Goal: Task Accomplishment & Management: Use online tool/utility

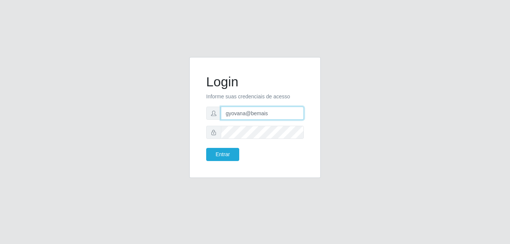
click at [243, 110] on input "gyovana@bemais" at bounding box center [262, 113] width 83 height 13
click at [239, 155] on div "Entrar" at bounding box center [227, 154] width 54 height 13
click at [224, 155] on button "Entrar" at bounding box center [222, 154] width 33 height 13
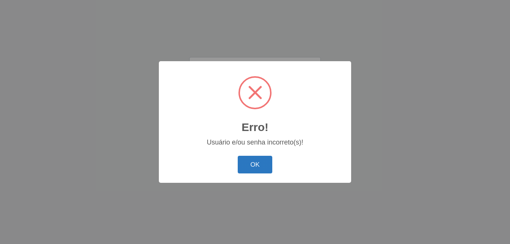
click at [260, 166] on button "OK" at bounding box center [255, 165] width 35 height 18
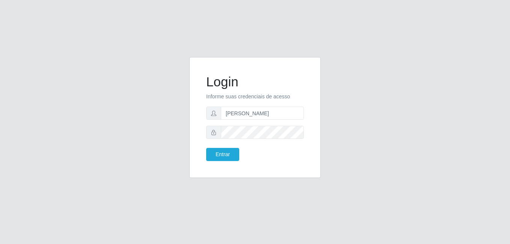
click at [253, 120] on form "Login Informe suas credenciais de acesso [PERSON_NAME] Entrar" at bounding box center [255, 117] width 98 height 87
click at [256, 114] on input "[PERSON_NAME]" at bounding box center [262, 113] width 83 height 13
type input "[PERSON_NAME]"
click at [231, 156] on button "Entrar" at bounding box center [222, 154] width 33 height 13
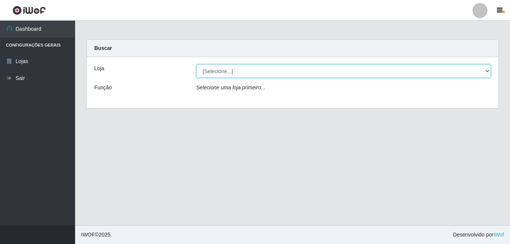
click at [321, 77] on select "[Selecione...] [PERSON_NAME]" at bounding box center [343, 71] width 295 height 13
select select "230"
click at [196, 65] on select "[Selecione...] [PERSON_NAME]" at bounding box center [343, 71] width 295 height 13
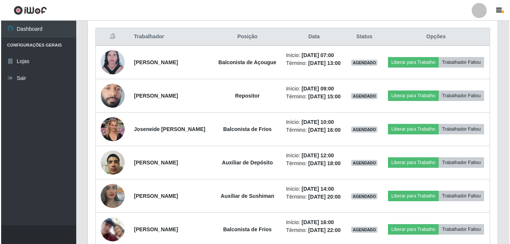
scroll to position [300, 0]
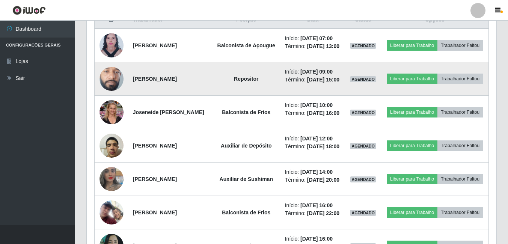
click at [120, 83] on img at bounding box center [111, 78] width 24 height 53
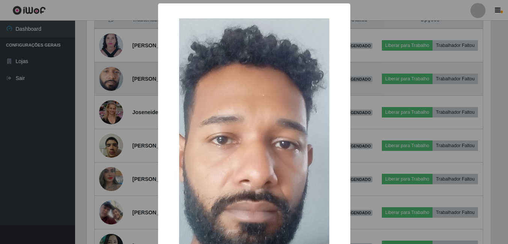
scroll to position [156, 406]
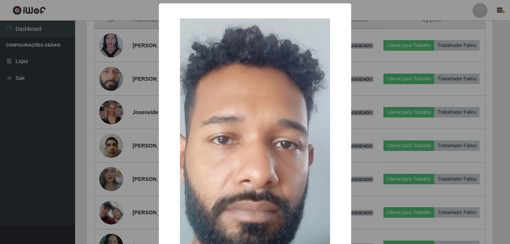
click at [116, 99] on div "× OK Cancel" at bounding box center [255, 122] width 510 height 244
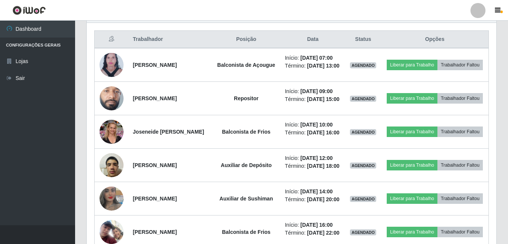
scroll to position [263, 0]
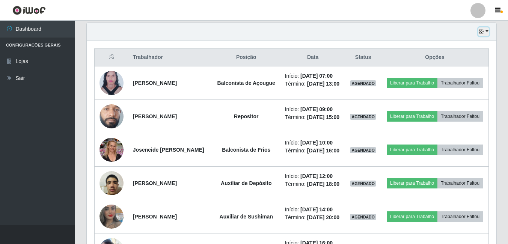
click at [485, 35] on button "button" at bounding box center [483, 31] width 11 height 9
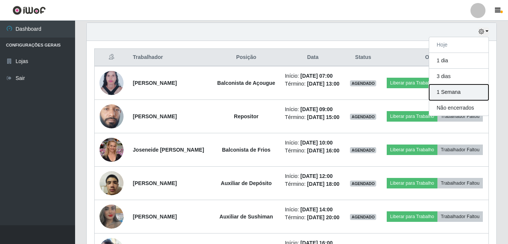
click at [435, 96] on button "1 Semana" at bounding box center [458, 92] width 59 height 16
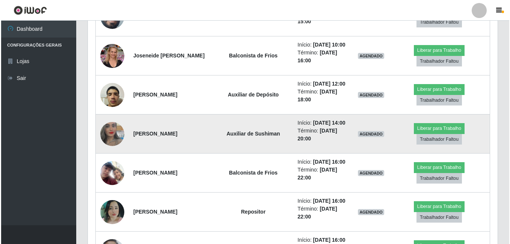
scroll to position [375, 0]
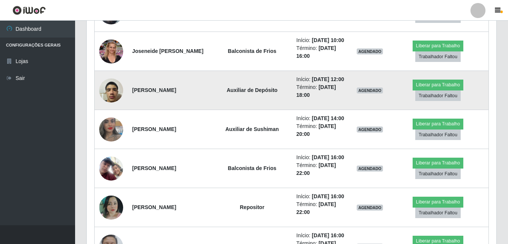
click at [109, 106] on img at bounding box center [111, 90] width 24 height 32
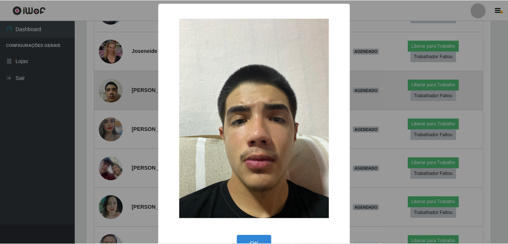
scroll to position [156, 406]
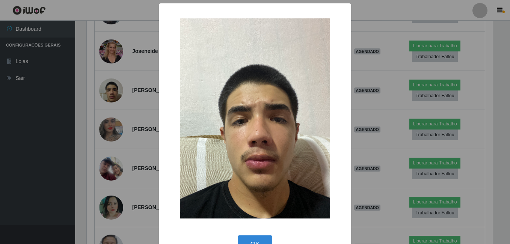
click at [136, 122] on div "× OK Cancel" at bounding box center [255, 122] width 510 height 244
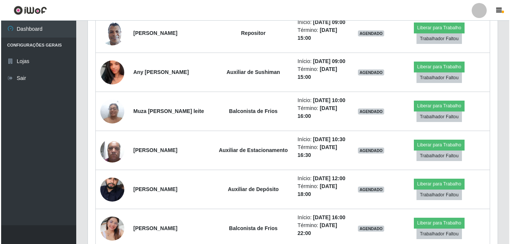
scroll to position [939, 0]
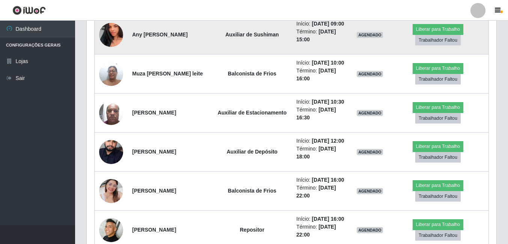
click at [109, 56] on img at bounding box center [111, 35] width 24 height 43
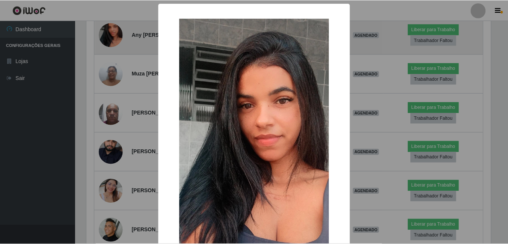
scroll to position [156, 406]
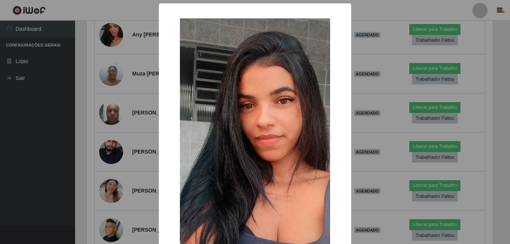
click at [127, 144] on div "× OK Cancel" at bounding box center [255, 122] width 510 height 244
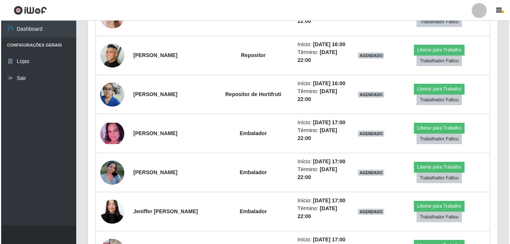
scroll to position [1126, 0]
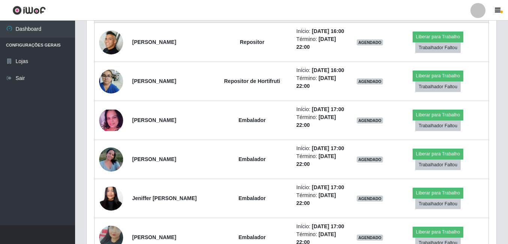
click at [111, 25] on img at bounding box center [111, 3] width 24 height 43
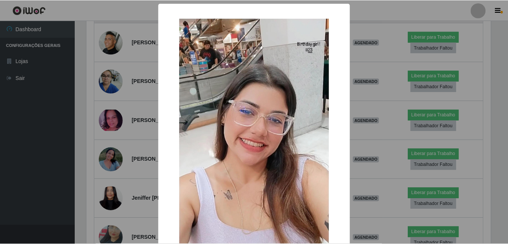
scroll to position [156, 406]
click at [113, 167] on div "× OK Cancel" at bounding box center [255, 122] width 510 height 244
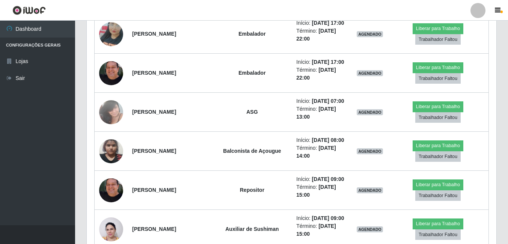
scroll to position [1351, 0]
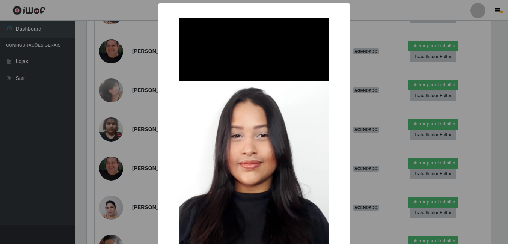
scroll to position [156, 406]
click at [122, 157] on div "× OK Cancel" at bounding box center [255, 122] width 510 height 244
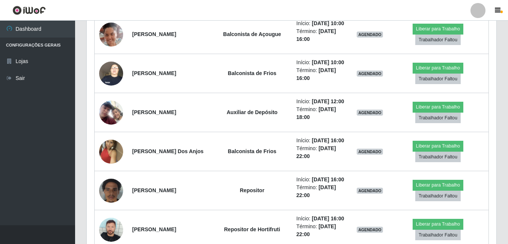
scroll to position [0, 0]
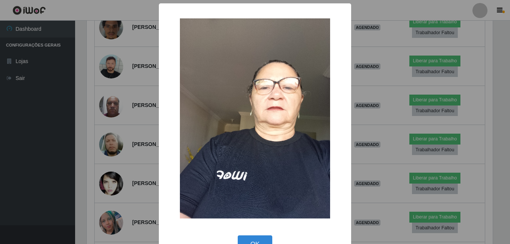
click at [121, 165] on div "× OK Cancel" at bounding box center [255, 122] width 510 height 244
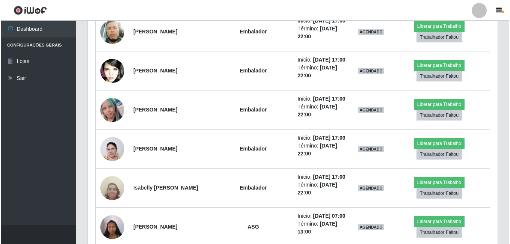
scroll to position [1877, 0]
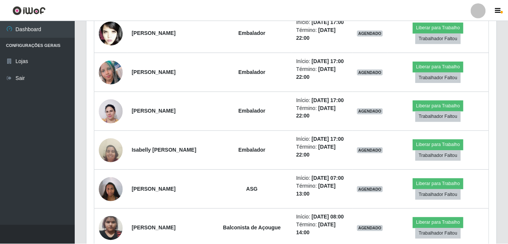
scroll to position [156, 406]
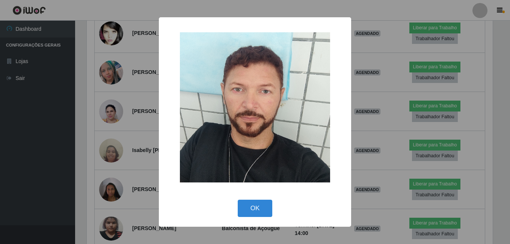
click at [112, 206] on div "× OK Cancel" at bounding box center [255, 122] width 510 height 244
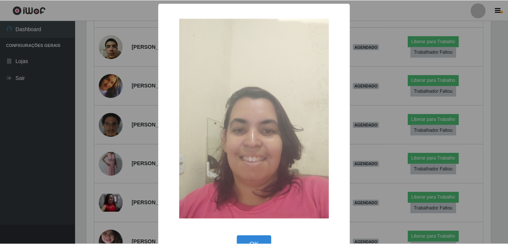
scroll to position [22, 0]
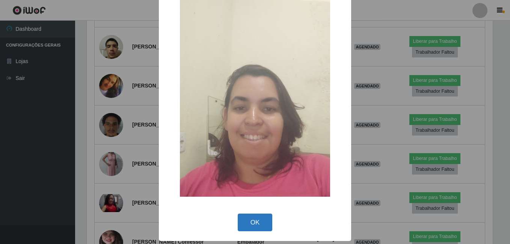
click at [238, 223] on button "OK" at bounding box center [255, 223] width 35 height 18
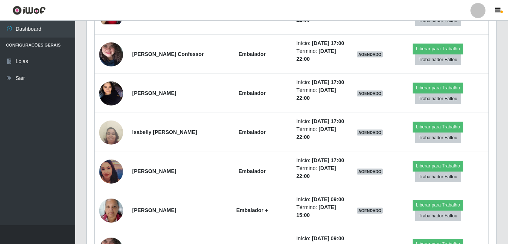
scroll to position [2440, 0]
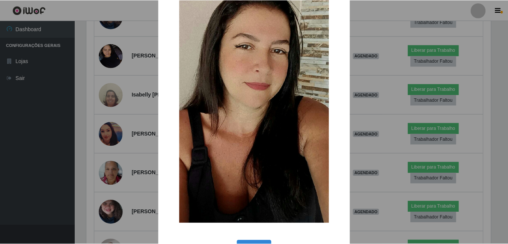
scroll to position [75, 0]
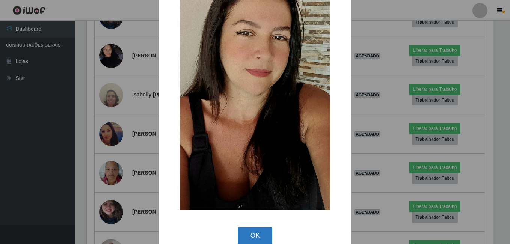
click at [254, 233] on button "OK" at bounding box center [255, 236] width 35 height 18
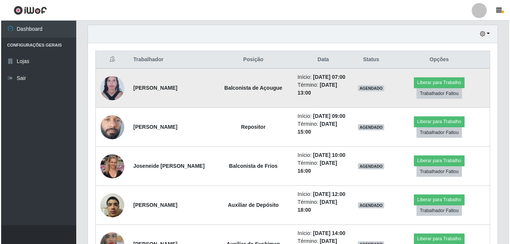
scroll to position [263, 0]
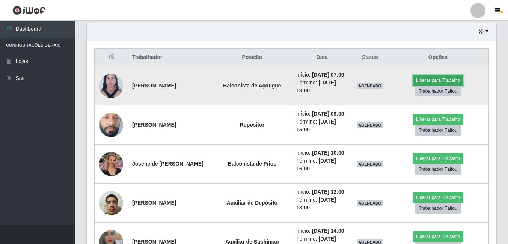
click at [431, 82] on button "Liberar para Trabalho" at bounding box center [438, 80] width 51 height 11
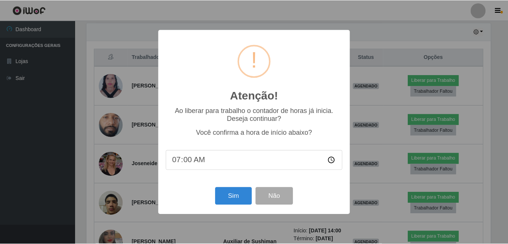
scroll to position [156, 406]
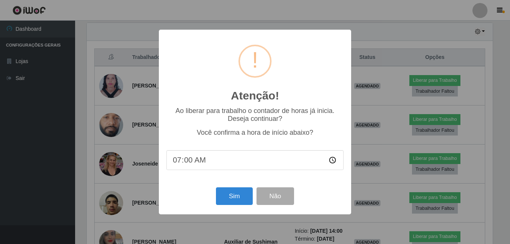
click at [190, 161] on input "07:00" at bounding box center [254, 160] width 177 height 20
type input "07:18"
click at [234, 194] on button "Sim" at bounding box center [234, 196] width 36 height 18
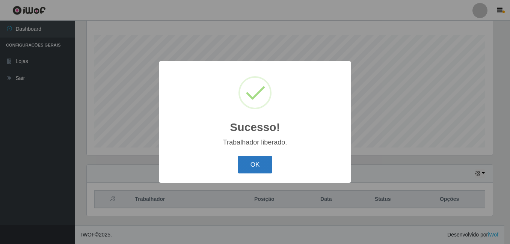
click at [254, 169] on button "OK" at bounding box center [255, 165] width 35 height 18
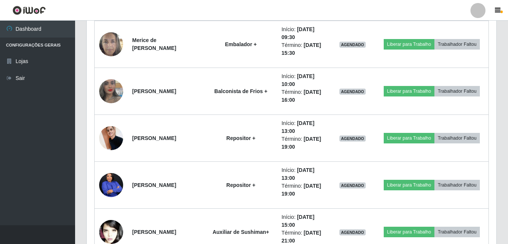
scroll to position [3988, 0]
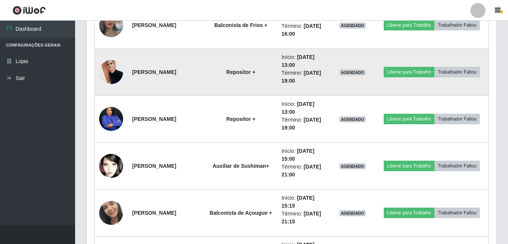
click at [117, 76] on img at bounding box center [111, 72] width 24 height 32
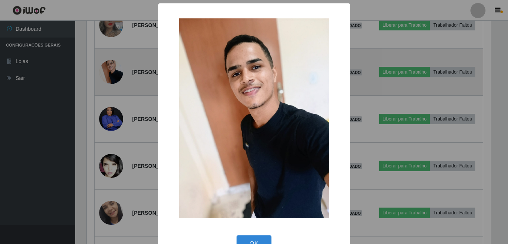
scroll to position [156, 406]
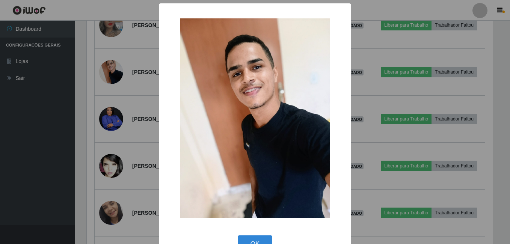
click at [136, 66] on div "× OK Cancel" at bounding box center [255, 122] width 510 height 244
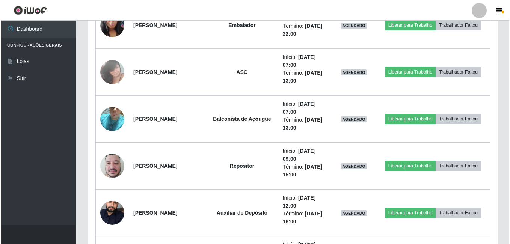
scroll to position [5527, 0]
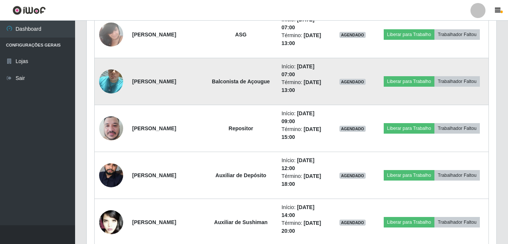
click at [122, 80] on img at bounding box center [111, 81] width 24 height 43
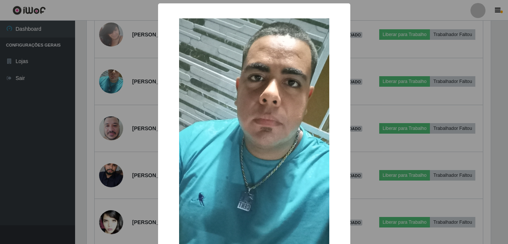
scroll to position [156, 406]
click at [120, 81] on div "× OK Cancel" at bounding box center [255, 122] width 510 height 244
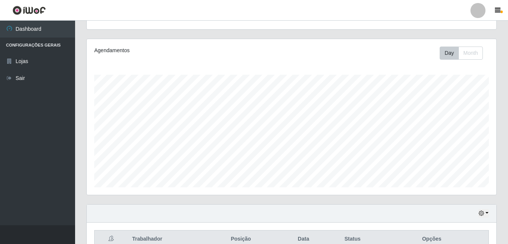
scroll to position [150, 0]
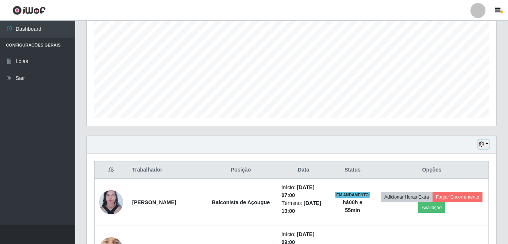
click at [481, 144] on icon "button" at bounding box center [481, 144] width 5 height 5
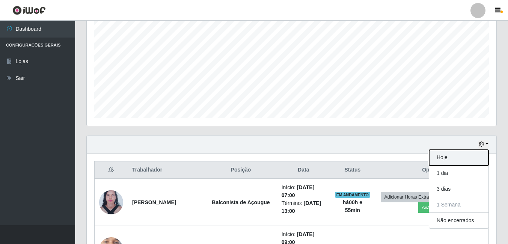
click at [440, 161] on button "Hoje" at bounding box center [458, 158] width 59 height 16
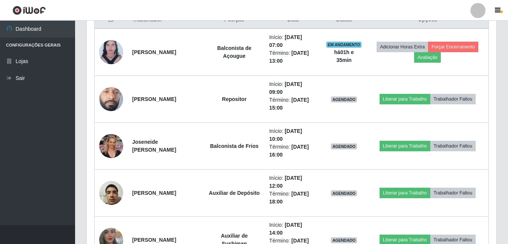
scroll to position [309, 0]
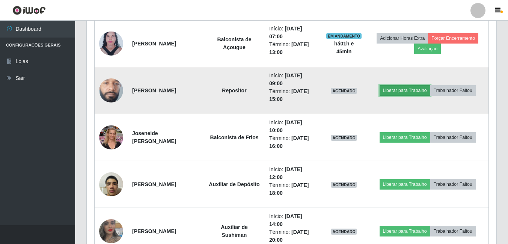
click at [389, 91] on button "Liberar para Trabalho" at bounding box center [405, 90] width 51 height 11
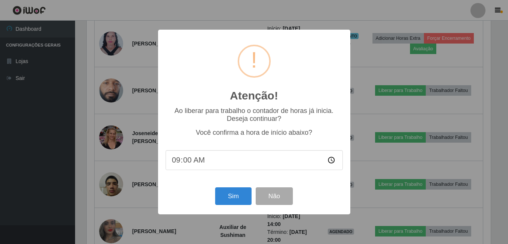
scroll to position [156, 406]
click at [228, 199] on button "Sim" at bounding box center [234, 196] width 36 height 18
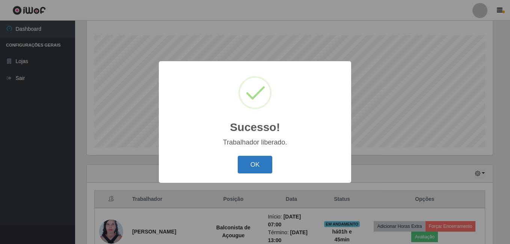
click at [265, 167] on button "OK" at bounding box center [255, 165] width 35 height 18
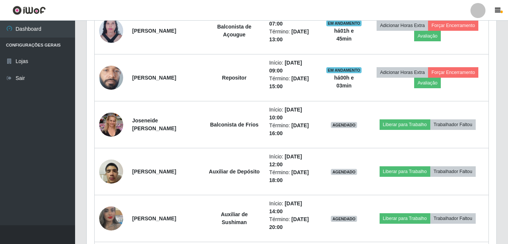
scroll to position [309, 0]
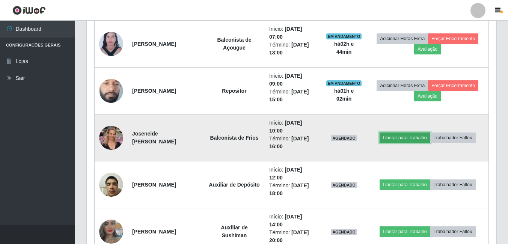
click at [392, 138] on button "Liberar para Trabalho" at bounding box center [405, 138] width 51 height 11
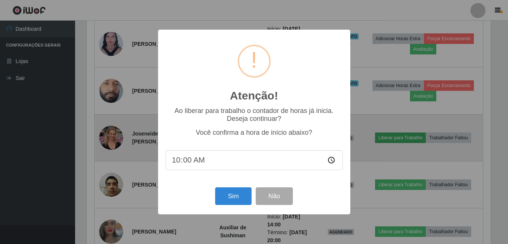
scroll to position [156, 406]
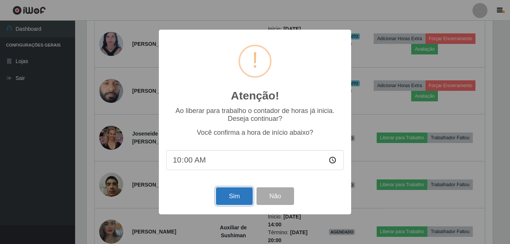
click at [230, 198] on button "Sim" at bounding box center [234, 196] width 36 height 18
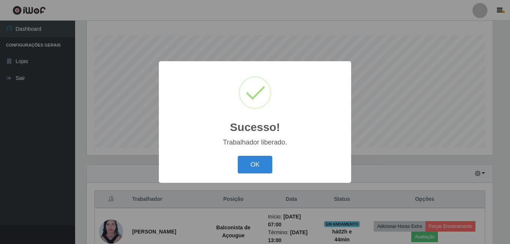
click at [265, 175] on div "OK Cancel" at bounding box center [254, 164] width 177 height 21
click at [265, 164] on button "OK" at bounding box center [255, 165] width 35 height 18
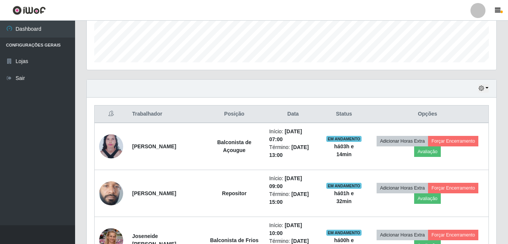
scroll to position [205, 0]
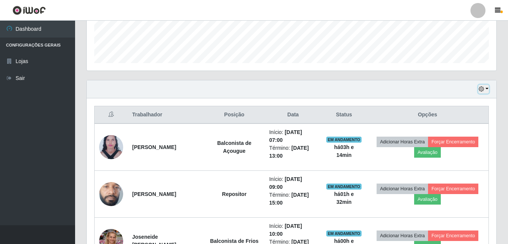
click at [484, 89] on icon "button" at bounding box center [481, 88] width 5 height 5
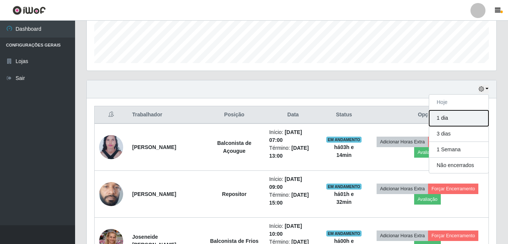
click at [447, 121] on button "1 dia" at bounding box center [458, 118] width 59 height 16
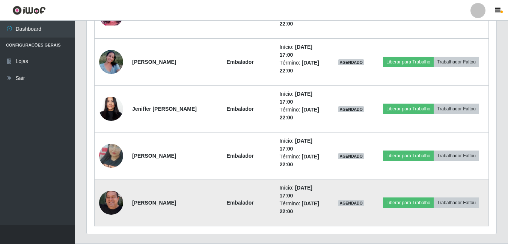
scroll to position [1435, 0]
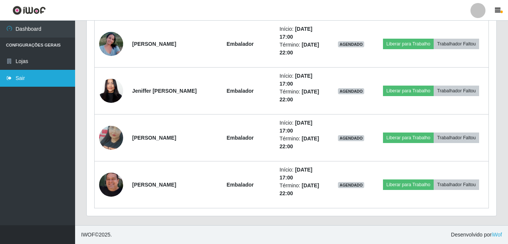
click at [22, 82] on link "Sair" at bounding box center [37, 78] width 75 height 17
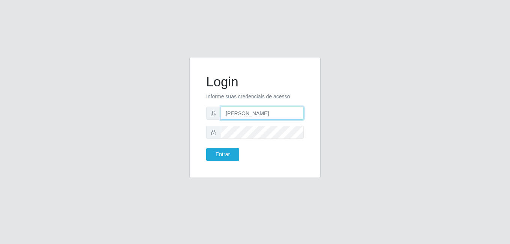
click at [286, 117] on input "[PERSON_NAME]" at bounding box center [262, 113] width 83 height 13
type input "gyovana@bemais"
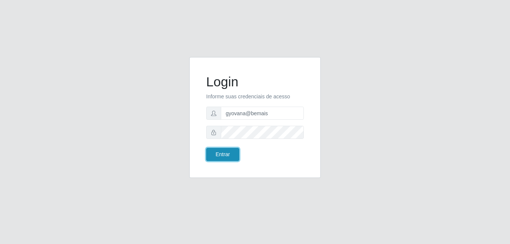
click at [229, 153] on button "Entrar" at bounding box center [222, 154] width 33 height 13
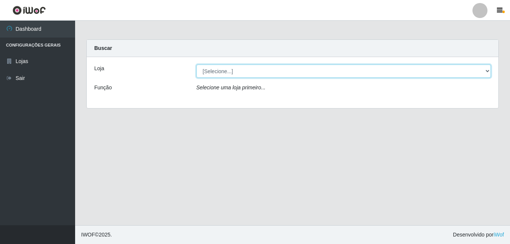
drag, startPoint x: 291, startPoint y: 68, endPoint x: 284, endPoint y: 79, distance: 12.9
click at [291, 68] on select "[Selecione...] [PERSON_NAME]" at bounding box center [343, 71] width 295 height 13
select select "230"
click at [196, 65] on select "[Selecione...] [PERSON_NAME]" at bounding box center [343, 71] width 295 height 13
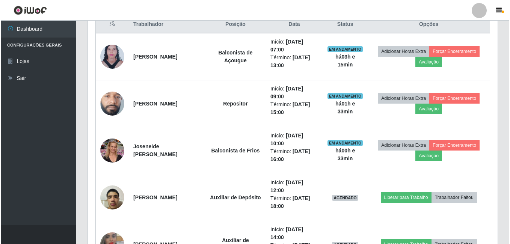
scroll to position [338, 0]
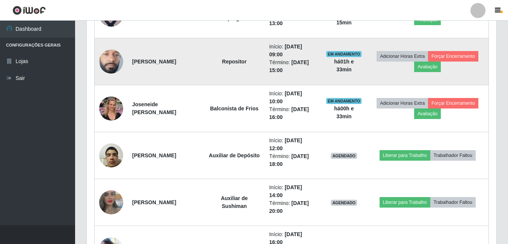
click at [114, 57] on img at bounding box center [111, 61] width 24 height 53
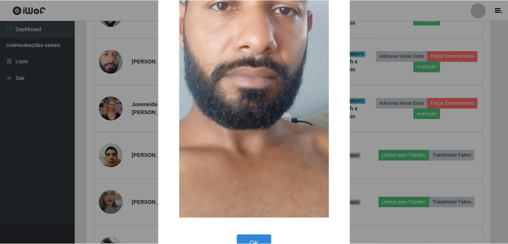
scroll to position [155, 0]
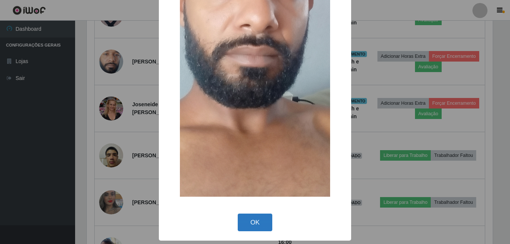
click at [249, 225] on button "OK" at bounding box center [255, 223] width 35 height 18
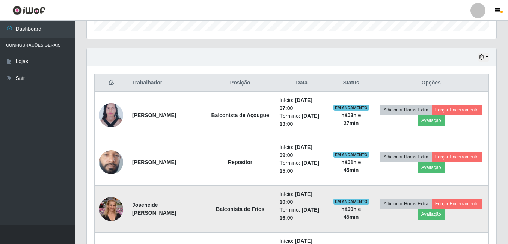
scroll to position [300, 0]
